Goal: Check status: Check status

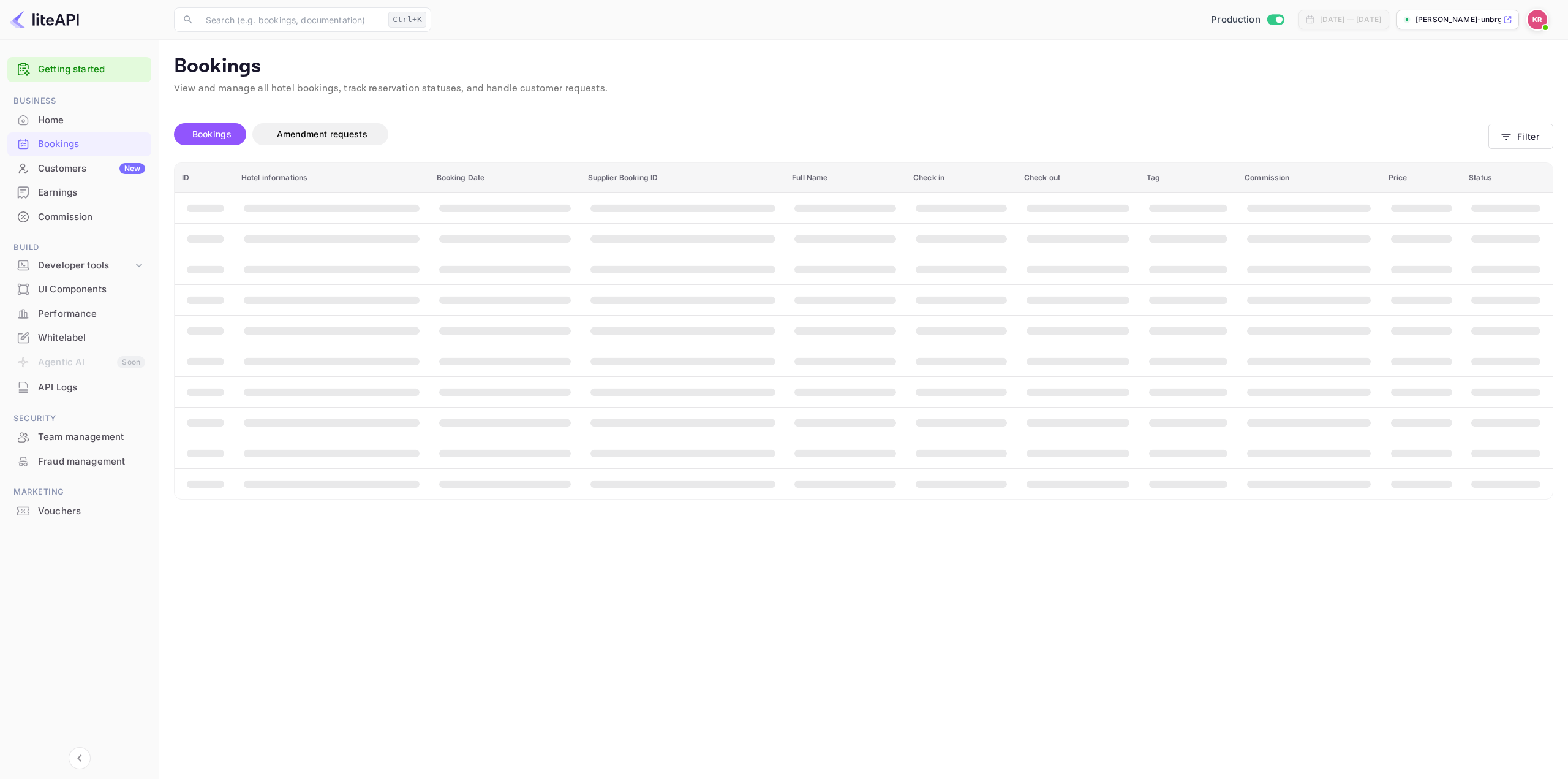
click at [1517, 121] on div "Bookings Amendment requests Filter" at bounding box center [864, 137] width 1380 height 52
click at [1523, 129] on button "Filter" at bounding box center [1521, 136] width 65 height 25
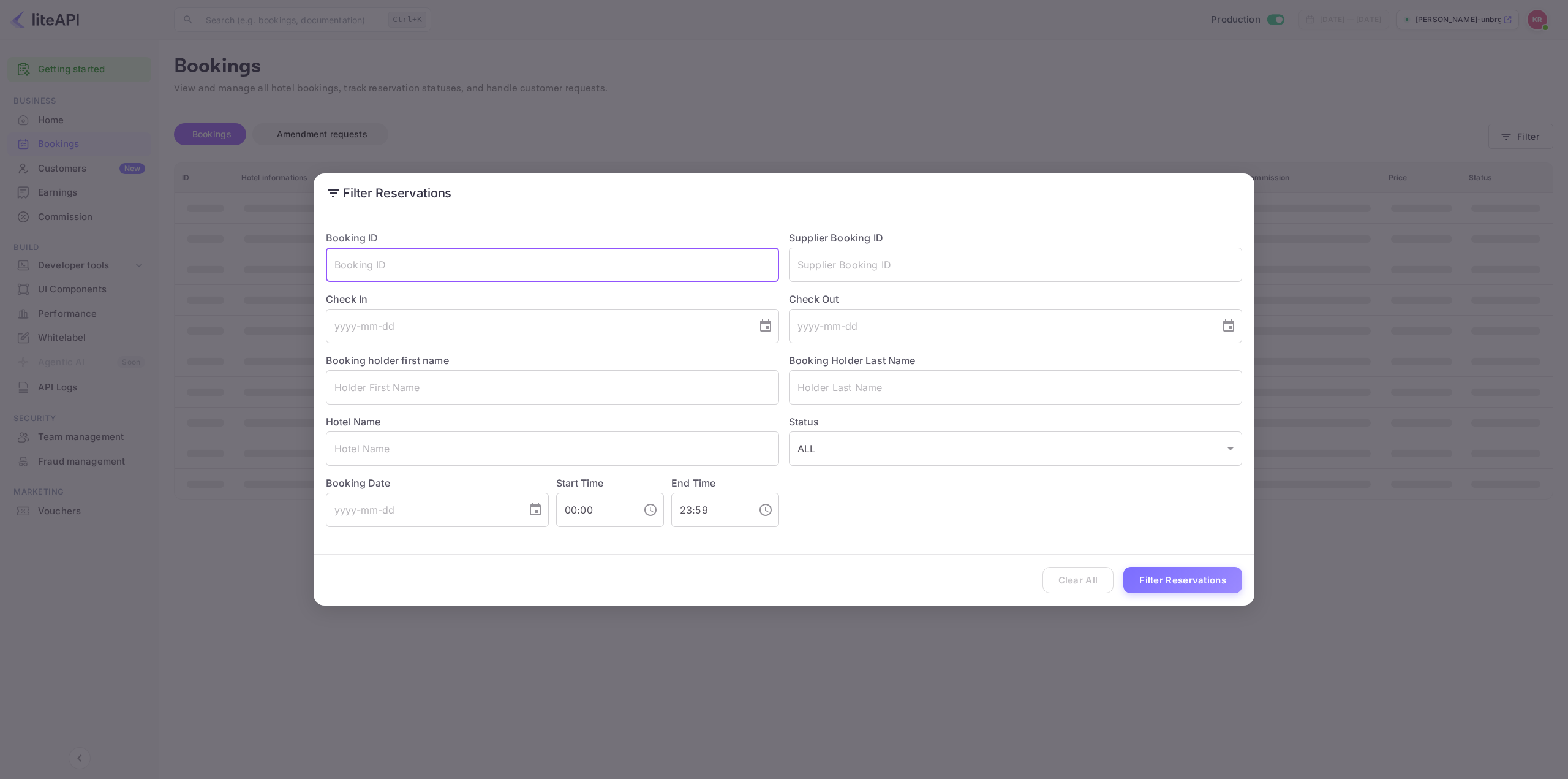
click at [617, 266] on input "text" at bounding box center [553, 264] width 453 height 35
paste input "Hi0c2Q56r"
type input "Hi0c2Q56r"
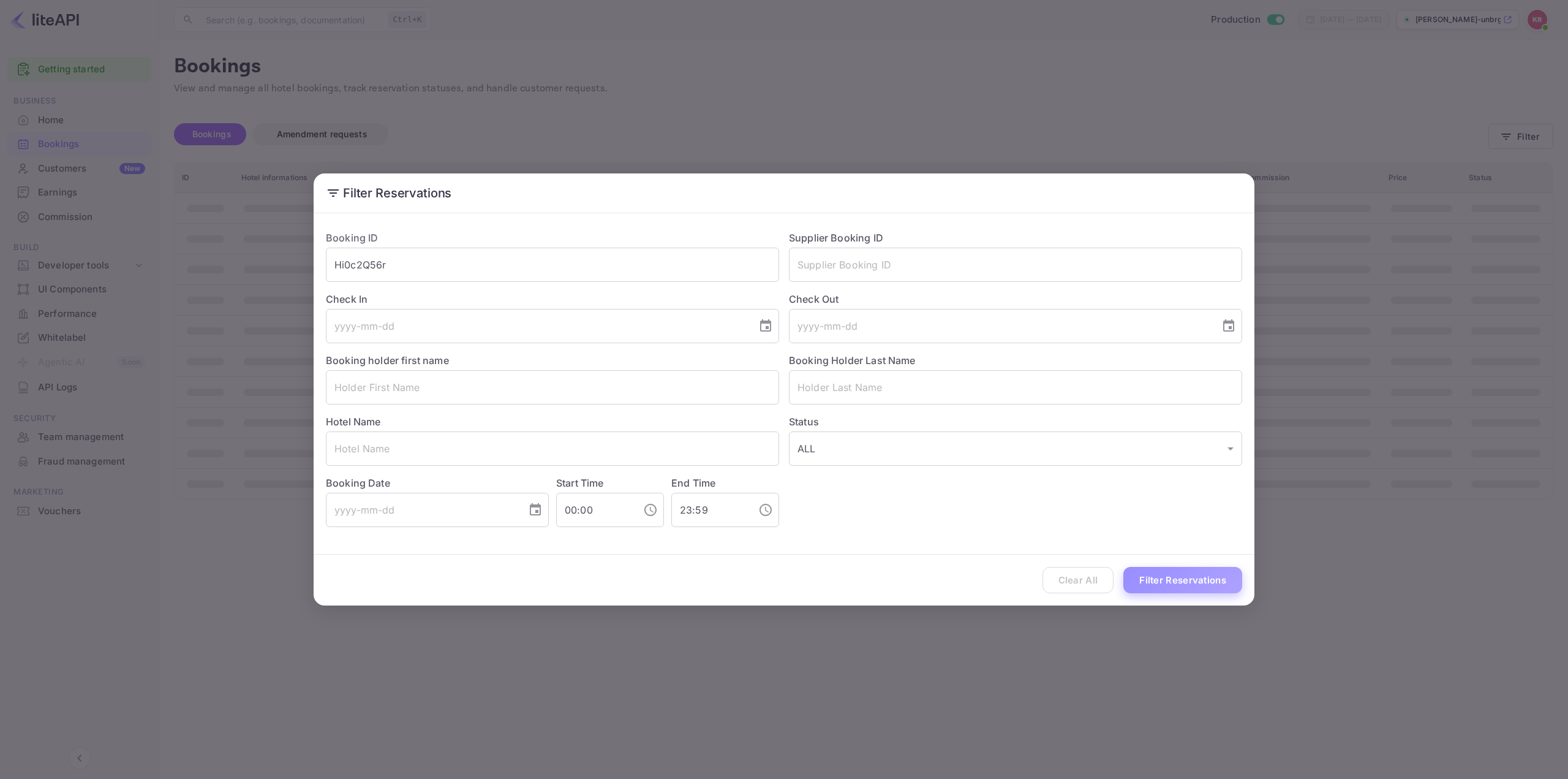
click at [1175, 573] on button "Filter Reservations" at bounding box center [1183, 580] width 119 height 27
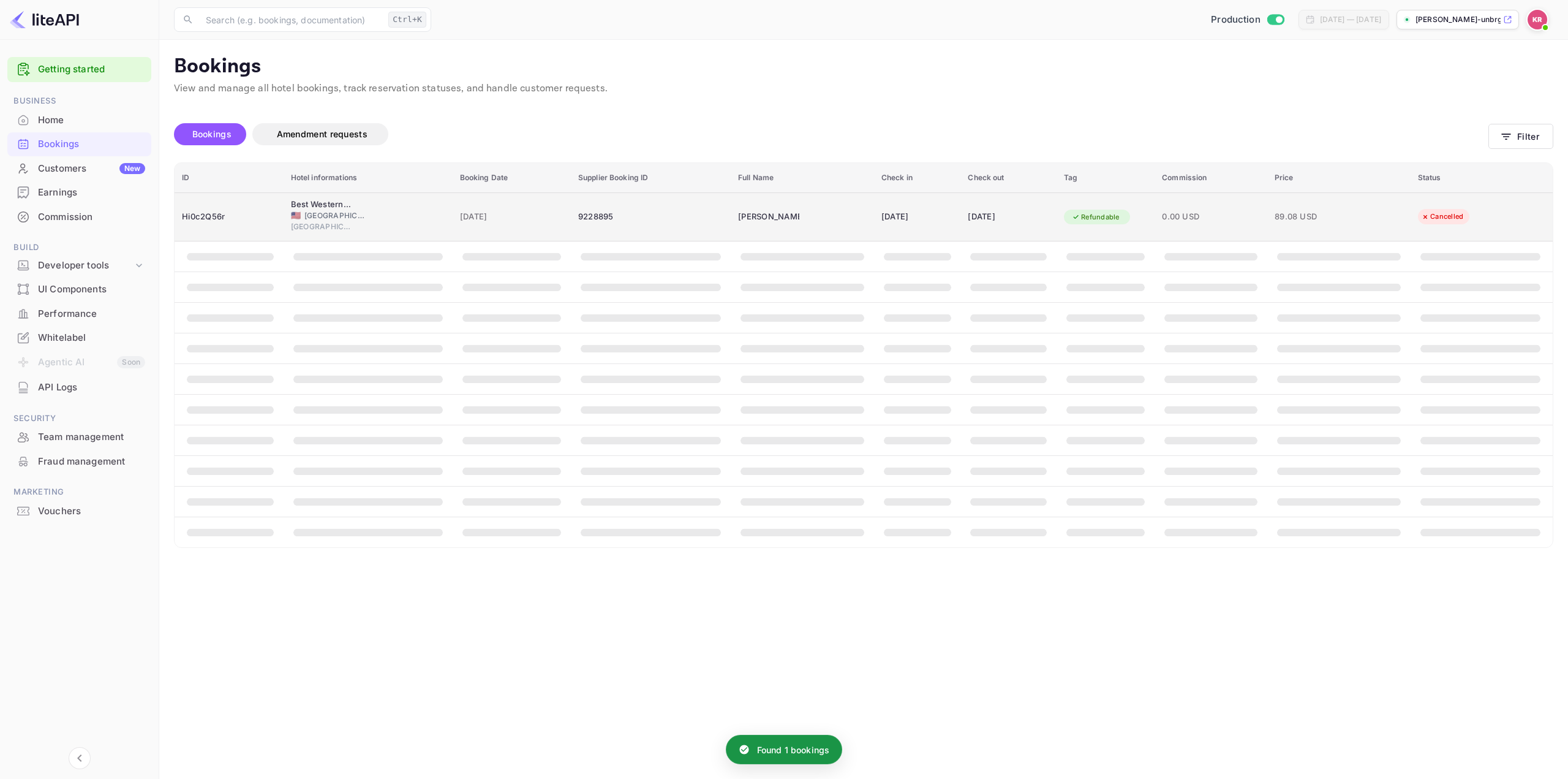
click at [1193, 214] on span "0.00 USD" at bounding box center [1211, 216] width 98 height 13
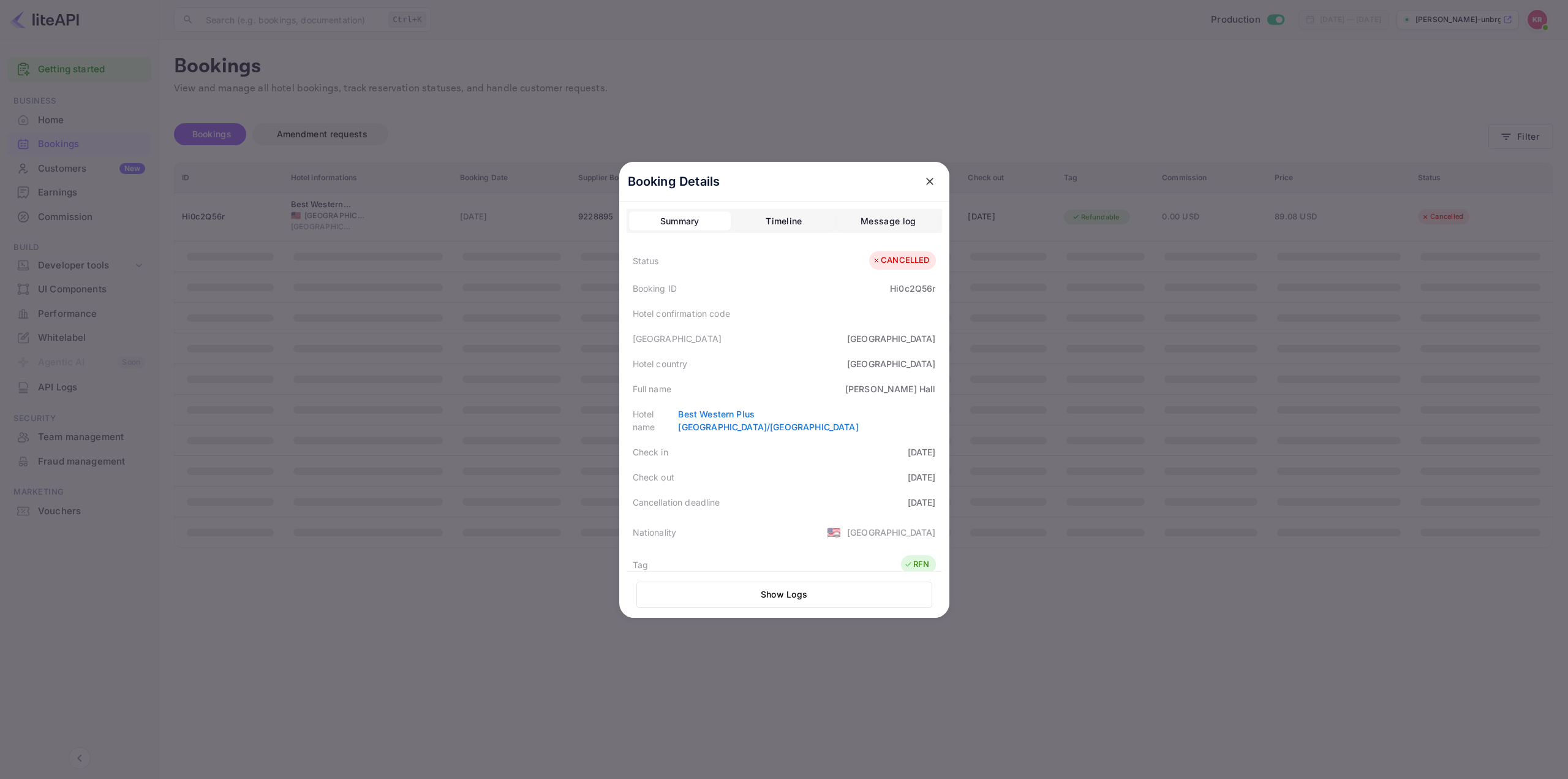
click at [1278, 71] on div at bounding box center [784, 390] width 1568 height 779
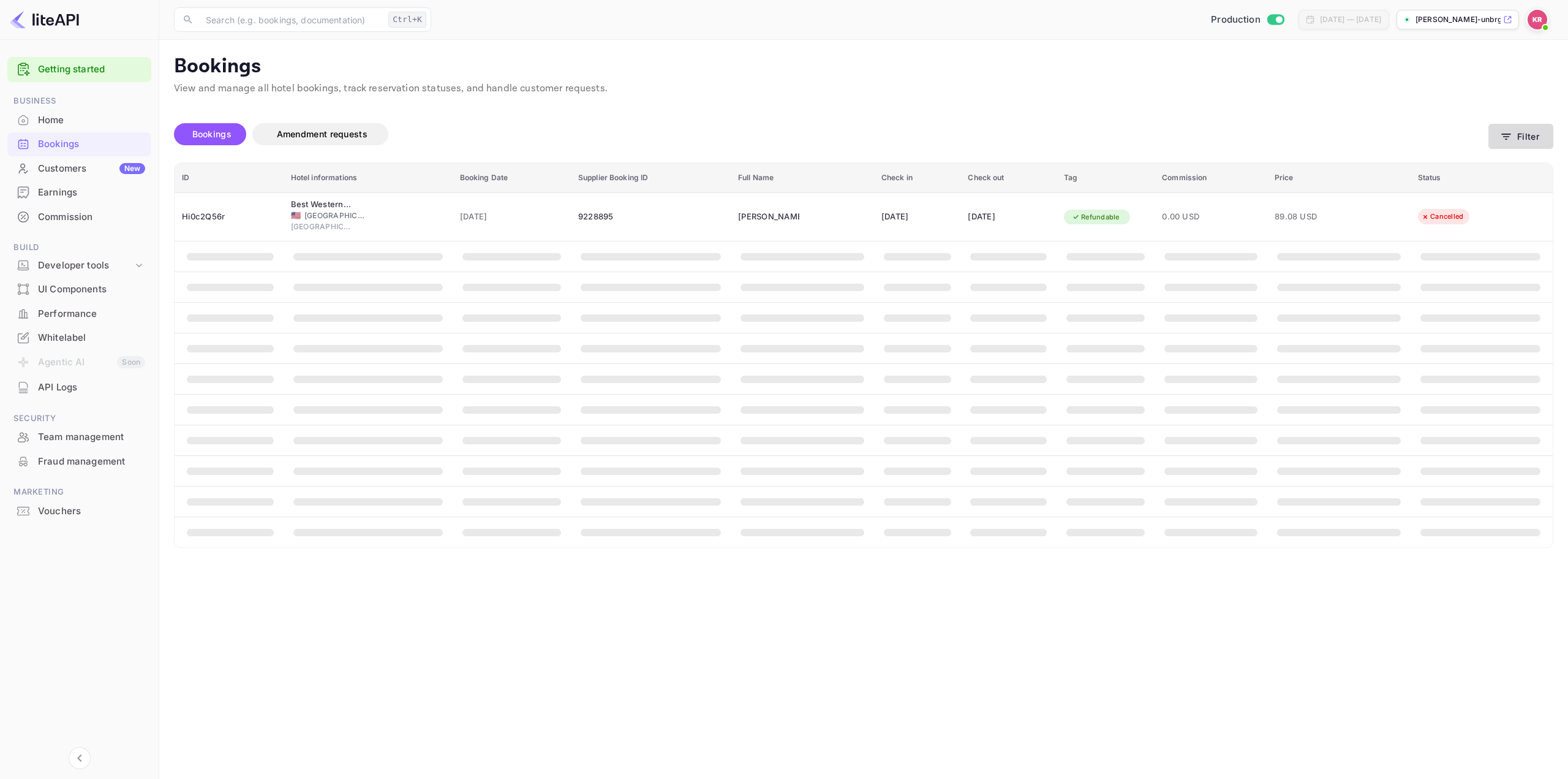
click at [1510, 131] on icon "button" at bounding box center [1507, 137] width 12 height 12
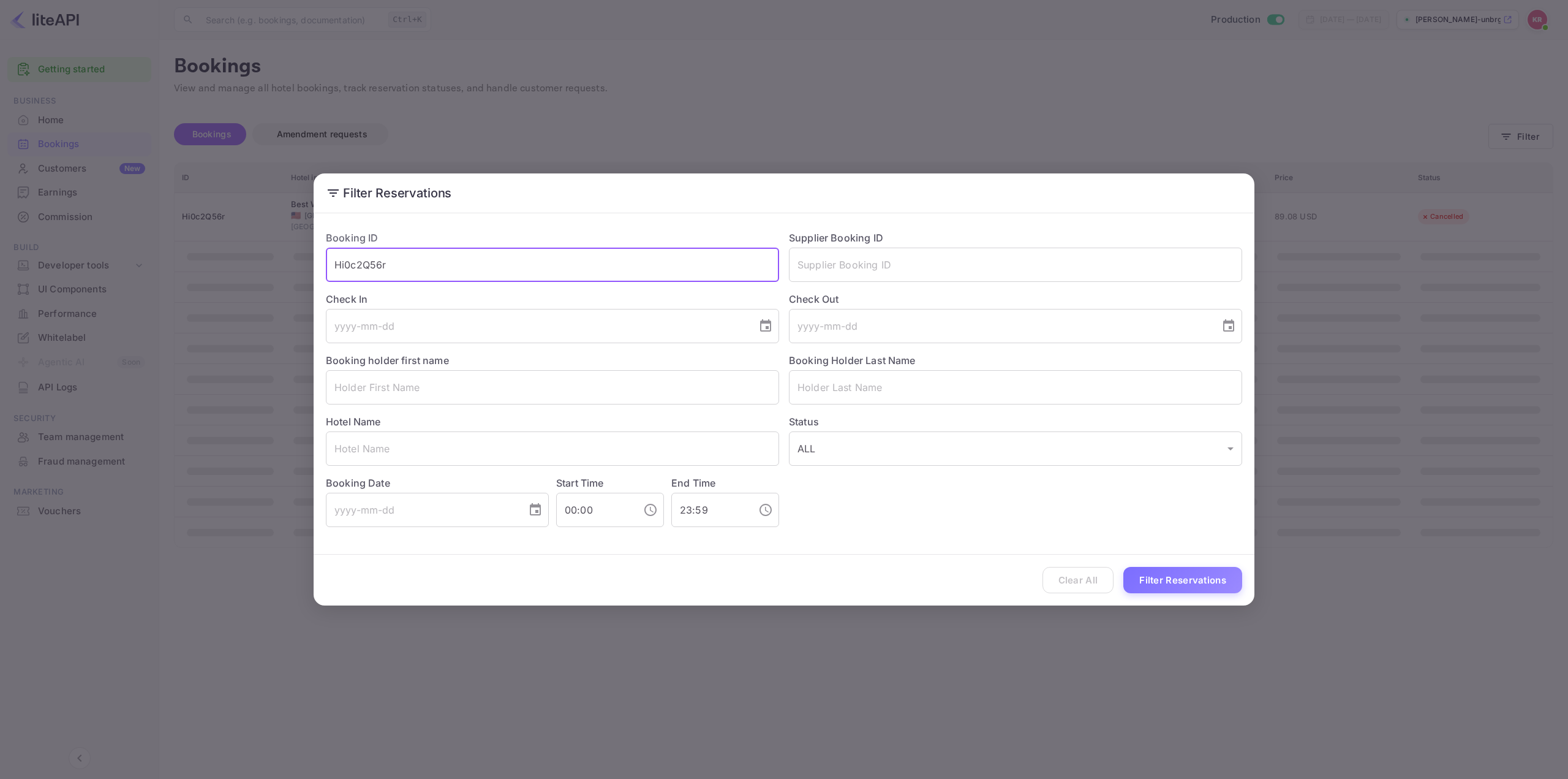
drag, startPoint x: 396, startPoint y: 265, endPoint x: 251, endPoint y: 262, distance: 145.0
click at [259, 265] on div "Filter Reservations Booking ID Hi0c2Q56r ​ Supplier Booking ID ​ Check In ​ Che…" at bounding box center [784, 390] width 1568 height 779
paste input "vrvk2vObY"
type input "vrvk2vObY"
click at [1181, 575] on button "Filter Reservations" at bounding box center [1183, 580] width 119 height 27
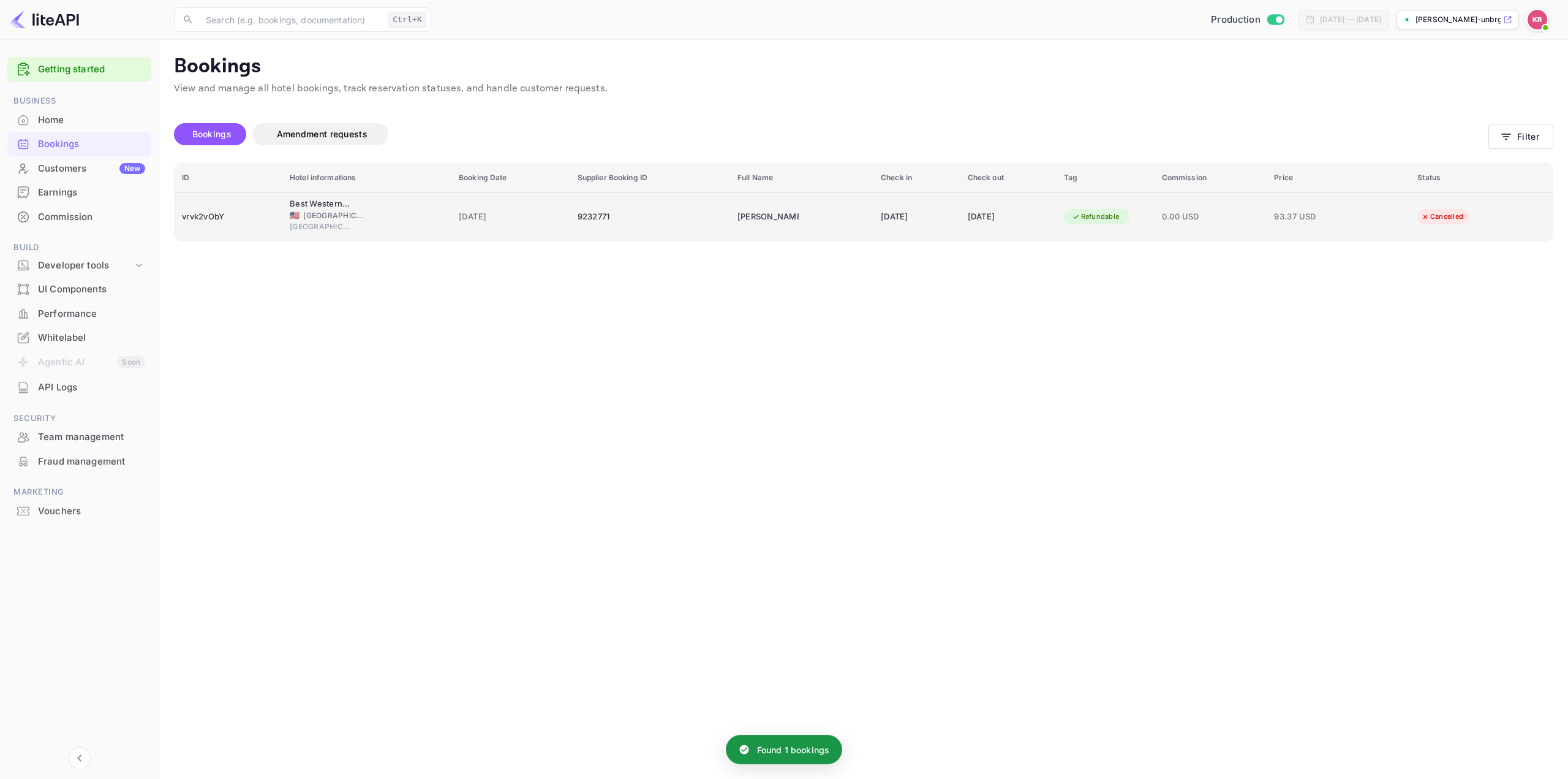
click at [1128, 224] on div "Refundable" at bounding box center [1096, 216] width 64 height 15
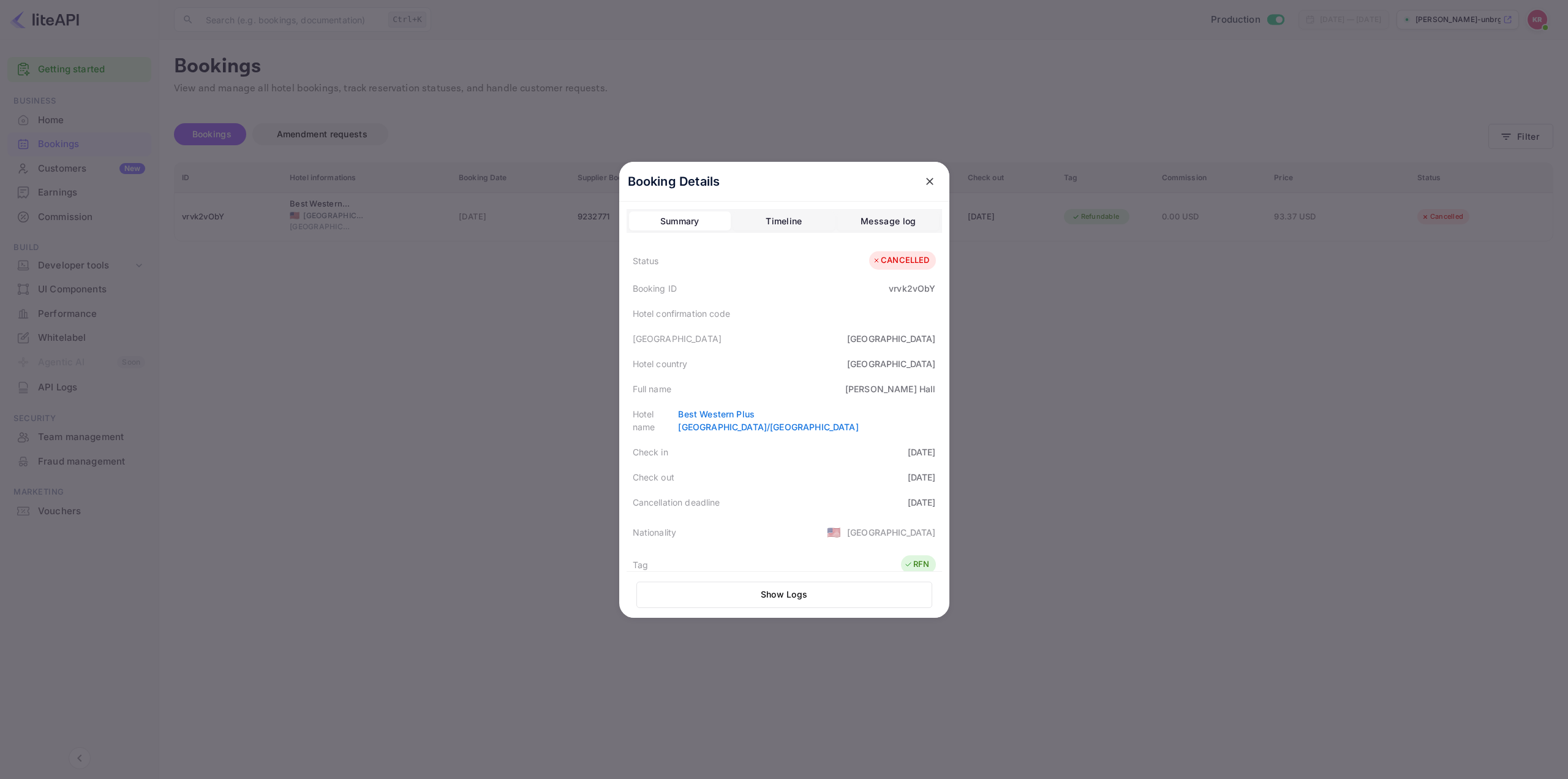
click at [1142, 430] on div at bounding box center [784, 390] width 1568 height 779
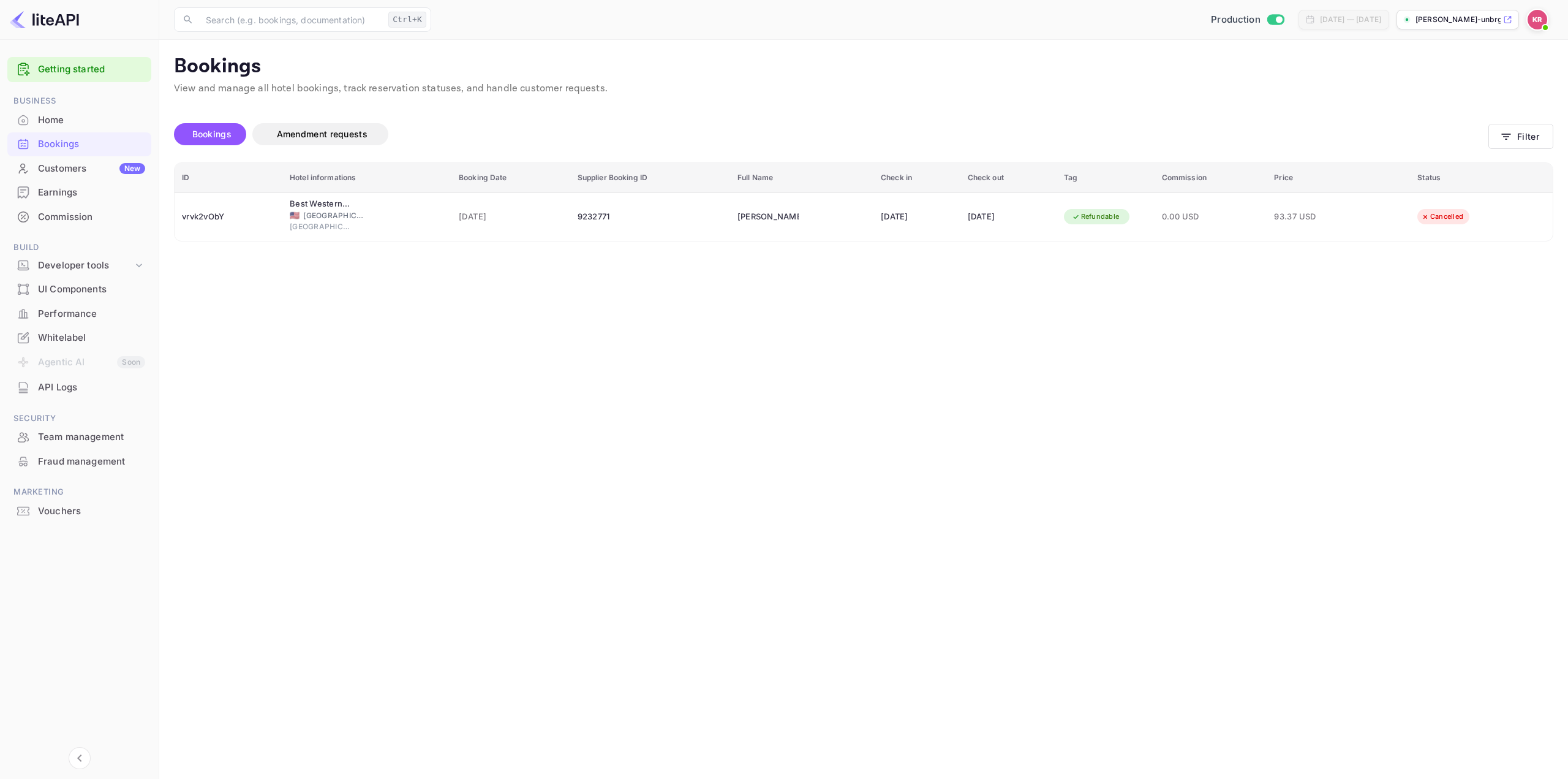
click at [820, 409] on main "Bookings View and manage all hotel bookings, track reservation statuses, and ha…" at bounding box center [863, 409] width 1409 height 739
